Goal: Transaction & Acquisition: Purchase product/service

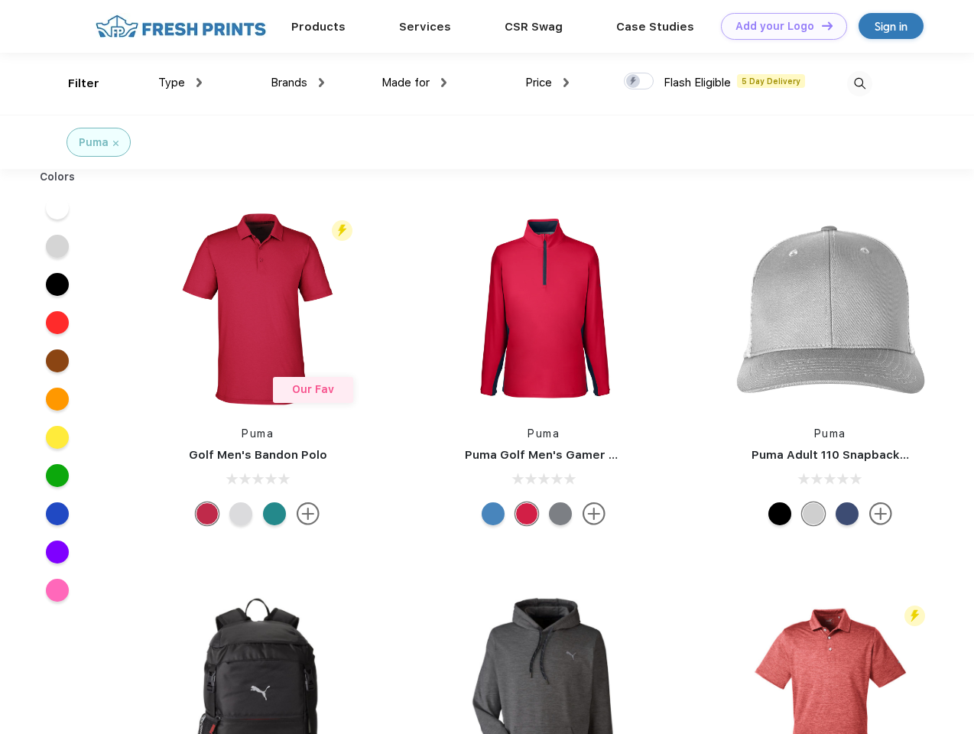
click at [778, 26] on link "Add your Logo Design Tool" at bounding box center [784, 26] width 126 height 27
click at [0, 0] on div "Design Tool" at bounding box center [0, 0] width 0 height 0
click at [820, 25] on link "Add your Logo Design Tool" at bounding box center [784, 26] width 126 height 27
click at [73, 83] on div "Filter" at bounding box center [83, 84] width 31 height 18
click at [180, 83] on span "Type" at bounding box center [171, 83] width 27 height 14
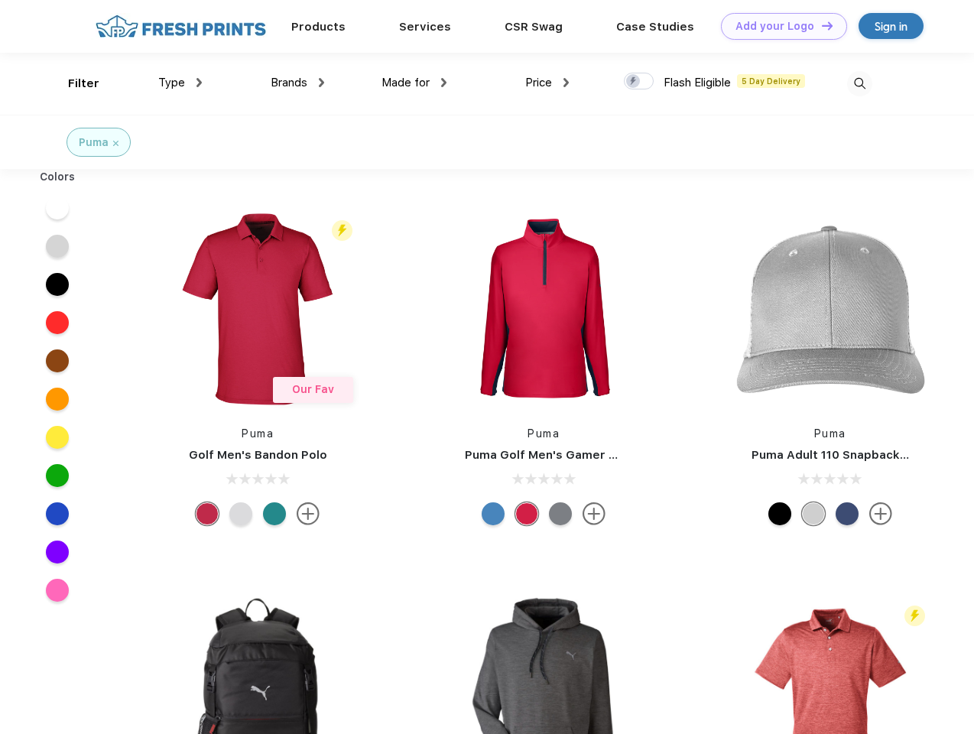
click at [297, 83] on span "Brands" at bounding box center [289, 83] width 37 height 14
click at [414, 83] on span "Made for" at bounding box center [405, 83] width 48 height 14
click at [547, 83] on span "Price" at bounding box center [538, 83] width 27 height 14
click at [639, 82] on div at bounding box center [639, 81] width 30 height 17
click at [634, 82] on input "checkbox" at bounding box center [629, 77] width 10 height 10
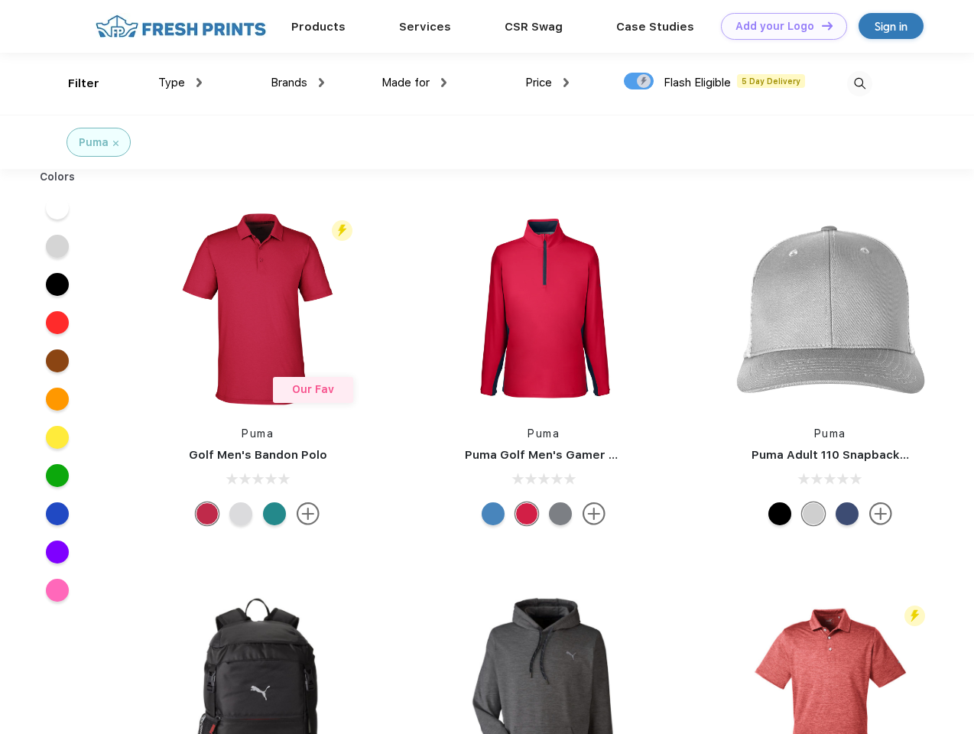
click at [859, 83] on img at bounding box center [859, 83] width 25 height 25
